Goal: Find contact information

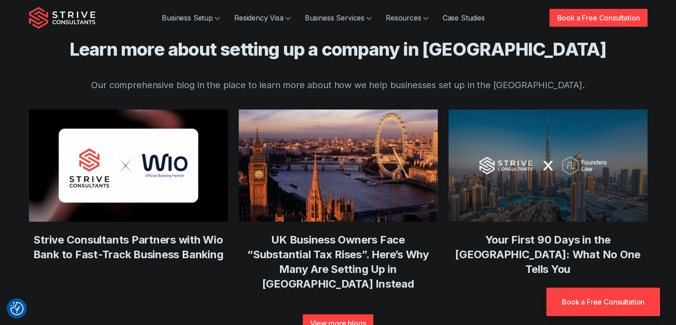
scroll to position [3498, 0]
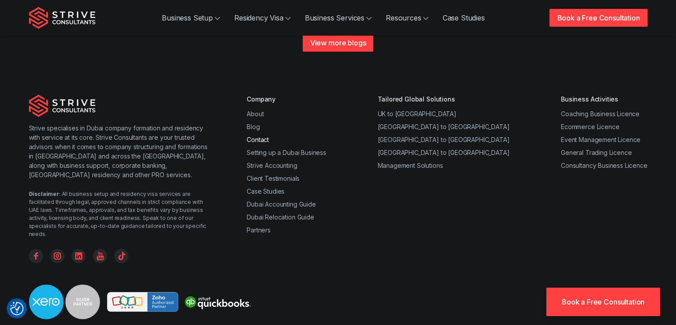
click at [263, 136] on link "Contact" at bounding box center [258, 140] width 22 height 8
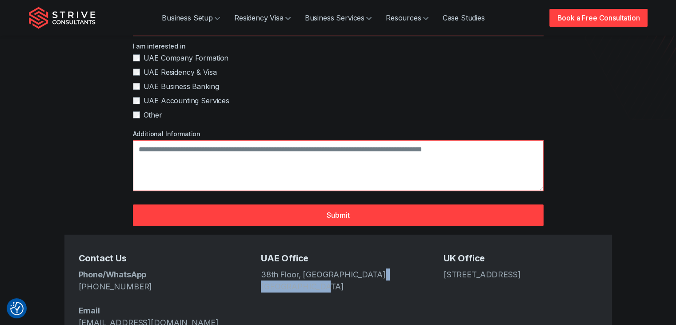
drag, startPoint x: 347, startPoint y: 259, endPoint x: 372, endPoint y: 245, distance: 28.7
click at [372, 268] on address "38th Floor, Media One Tower, Dubai Media City" at bounding box center [338, 280] width 154 height 24
copy address "Dubai Media City"
click at [345, 268] on address "38th Floor, Media One Tower, Dubai Media City" at bounding box center [338, 280] width 154 height 24
drag, startPoint x: 338, startPoint y: 258, endPoint x: 253, endPoint y: 244, distance: 85.7
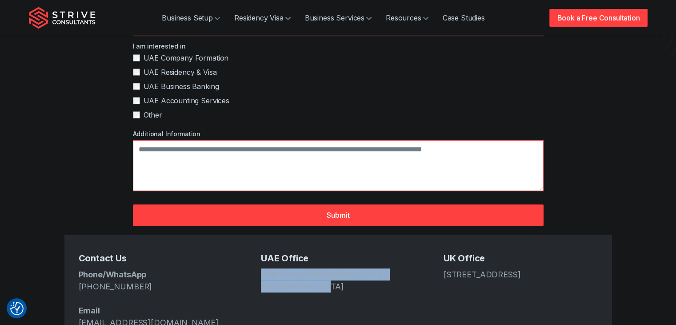
click at [253, 244] on div "Contact Us Phone/WhatsApp +971 4 439 6282 Email info@strive.ae UAE Office 38th …" at bounding box center [338, 290] width 548 height 112
copy address "38th Floor, Media One Tower, Dubai Media City"
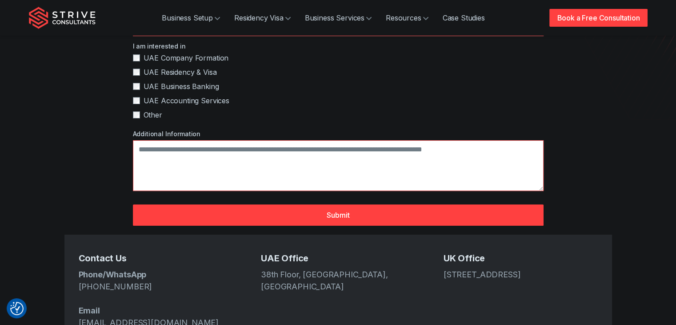
click at [218, 268] on p "Phone/WhatsApp +971 4 439 6282 Email info@strive.ae" at bounding box center [156, 298] width 154 height 60
drag, startPoint x: 171, startPoint y: 251, endPoint x: 84, endPoint y: 255, distance: 87.2
click at [84, 268] on p "Phone/WhatsApp +971 4 439 6282 Email info@strive.ae" at bounding box center [156, 298] width 154 height 60
copy link "971 4 439 6282"
click at [194, 272] on p "Phone/WhatsApp +971 4 439 6282 Email info@strive.ae" at bounding box center [156, 298] width 154 height 60
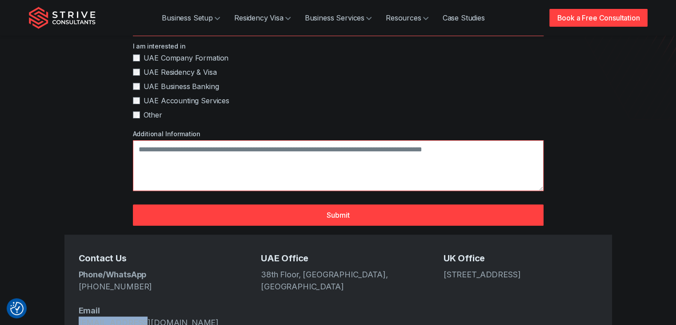
drag, startPoint x: 140, startPoint y: 293, endPoint x: 78, endPoint y: 296, distance: 61.4
click at [79, 296] on p "Phone/WhatsApp +971 4 439 6282 Email info@strive.ae" at bounding box center [156, 298] width 154 height 60
copy link "info@strive.ae"
